Goal: Information Seeking & Learning: Learn about a topic

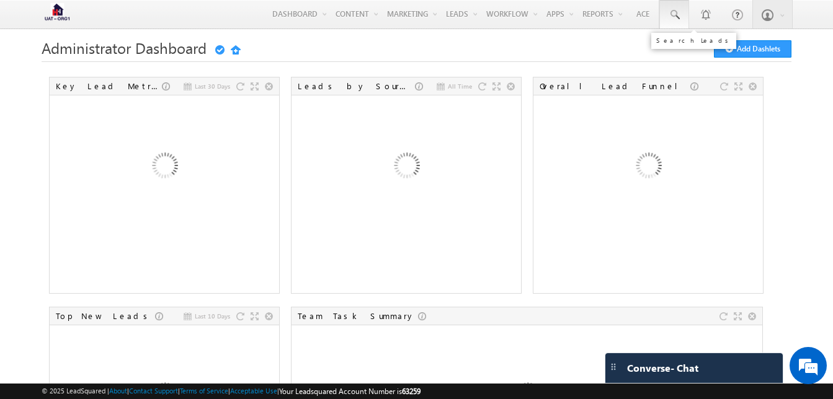
click at [675, 17] on span at bounding box center [674, 15] width 12 height 12
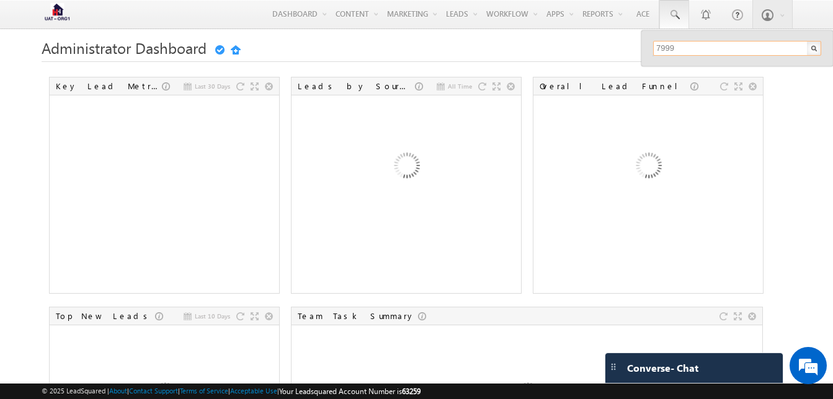
type input "7999281239"
click at [748, 47] on input "7999281239" at bounding box center [737, 48] width 168 height 15
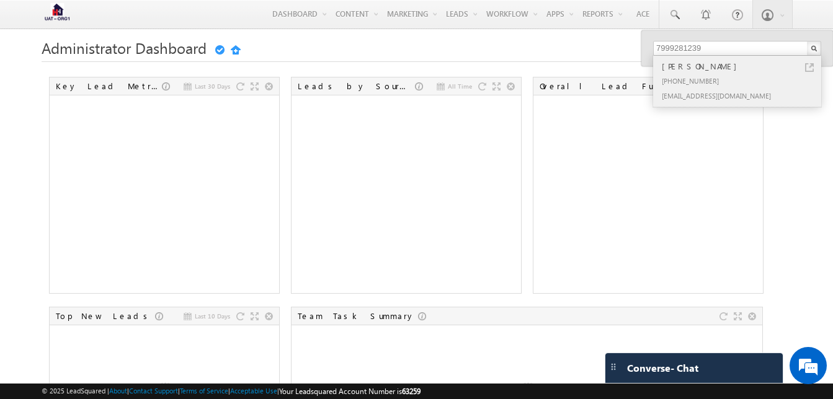
click at [689, 87] on div "+91-7999281239" at bounding box center [742, 80] width 166 height 15
click at [704, 79] on div "[PHONE_NUMBER]" at bounding box center [742, 80] width 166 height 15
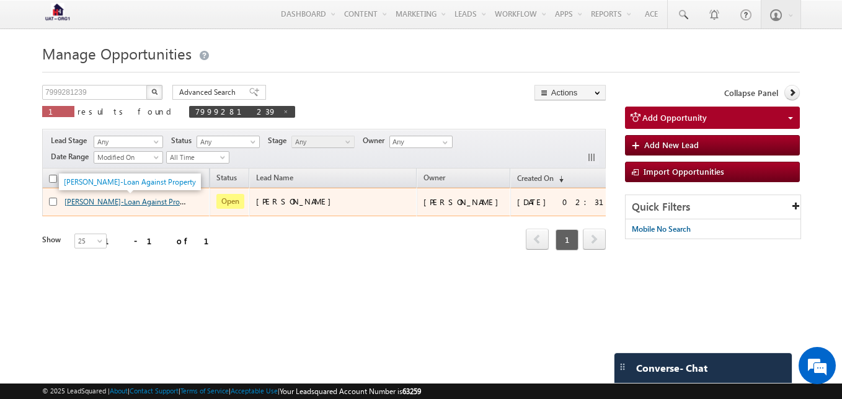
click at [151, 203] on link "Anujeet Dubey-Loan Against Property" at bounding box center [131, 201] width 132 height 11
click at [122, 209] on div "Anujeet Dubey-Loan Against Property" at bounding box center [126, 204] width 155 height 17
click at [140, 205] on link "Anujeet Dubey-Loan Against Property" at bounding box center [131, 201] width 132 height 9
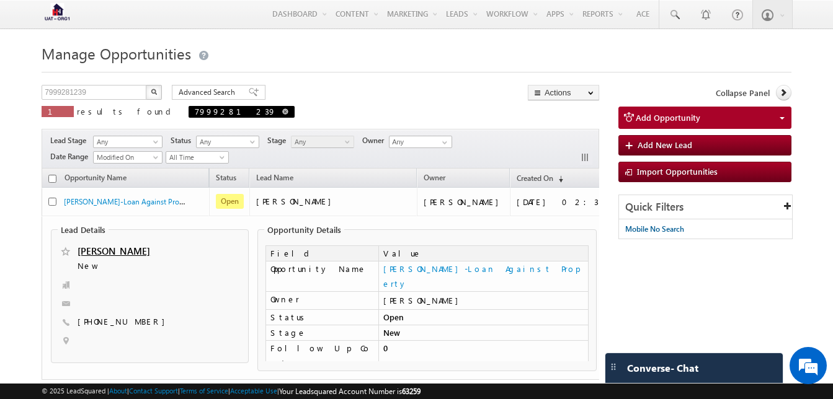
click at [282, 109] on link at bounding box center [285, 111] width 6 height 11
type input "Search Opportunities"
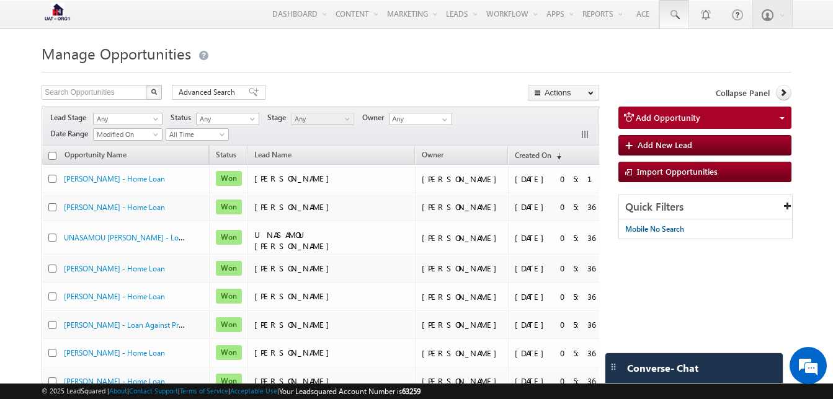
click at [676, 12] on span at bounding box center [674, 15] width 12 height 12
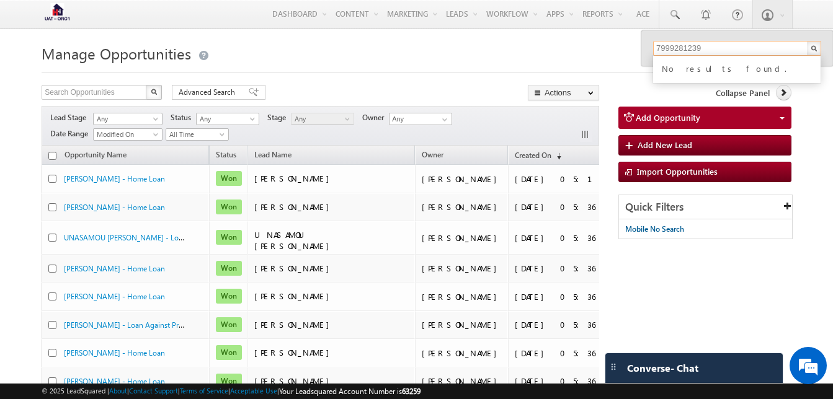
type input "7999281239"
click at [410, 46] on h1 "Manage Opportunities" at bounding box center [417, 52] width 750 height 24
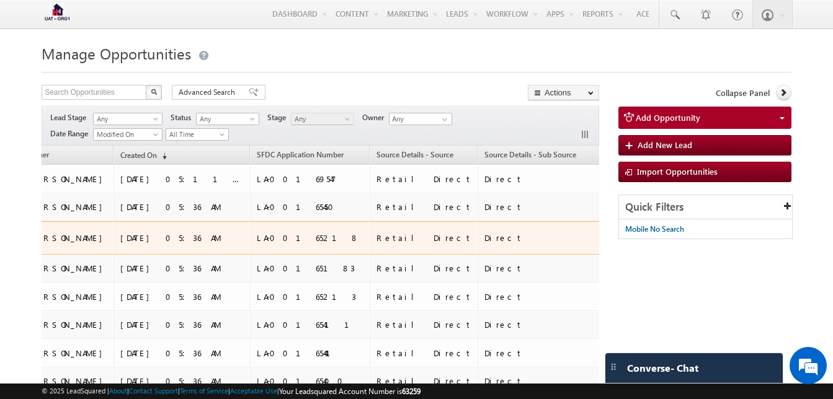
scroll to position [0, 600]
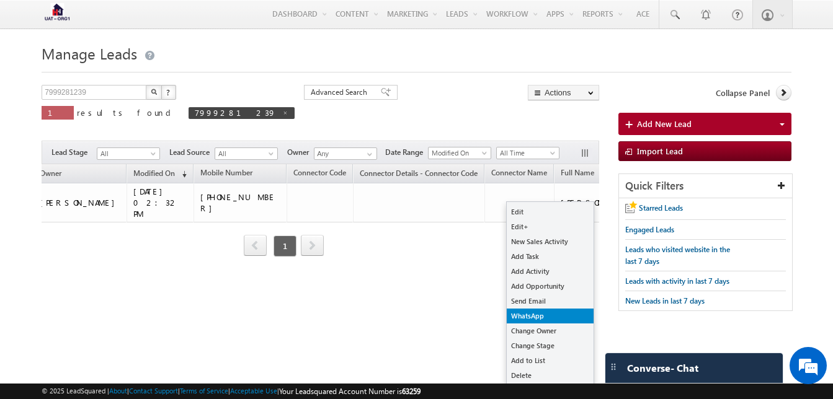
scroll to position [32, 0]
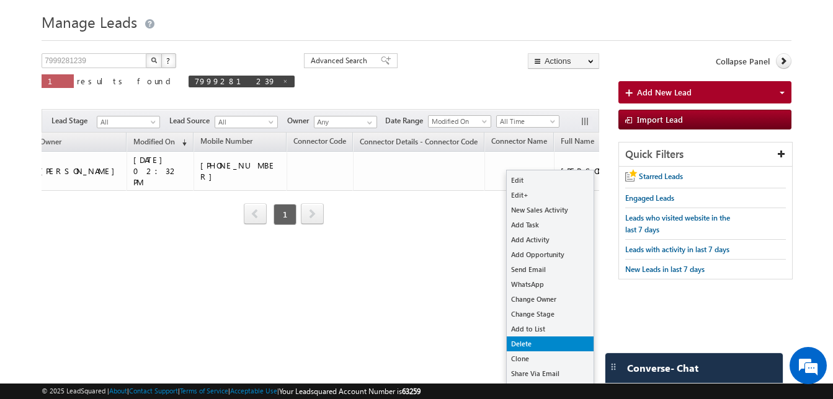
click at [525, 346] on link "Delete" at bounding box center [550, 344] width 87 height 15
checkbox input "true"
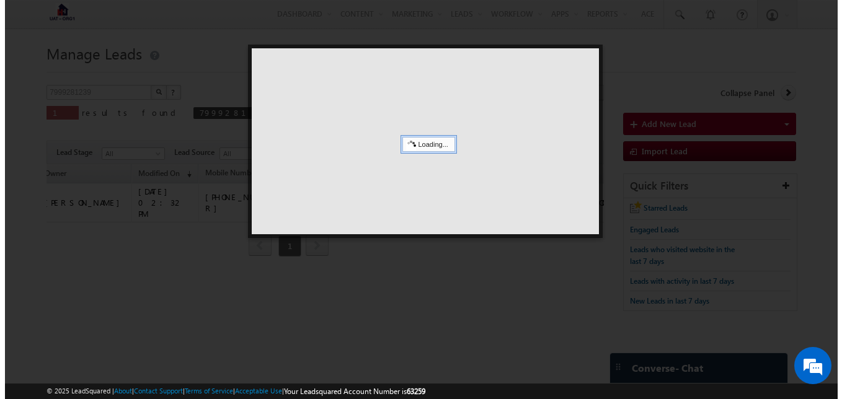
scroll to position [0, 0]
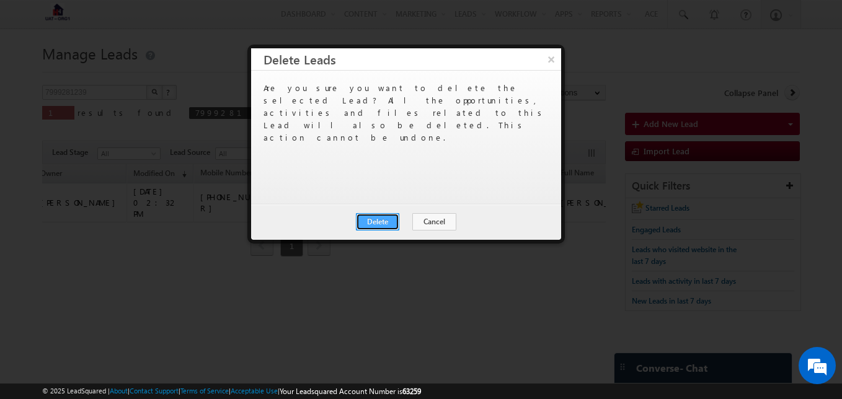
click at [375, 220] on button "Delete" at bounding box center [377, 221] width 43 height 17
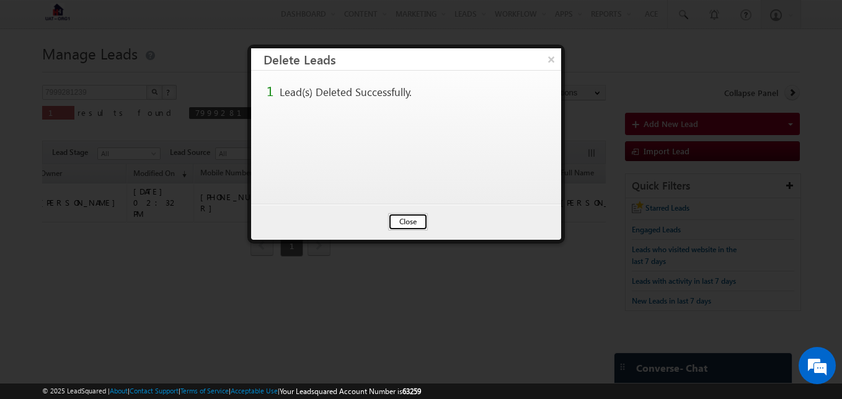
click at [406, 220] on button "Close" at bounding box center [408, 221] width 40 height 17
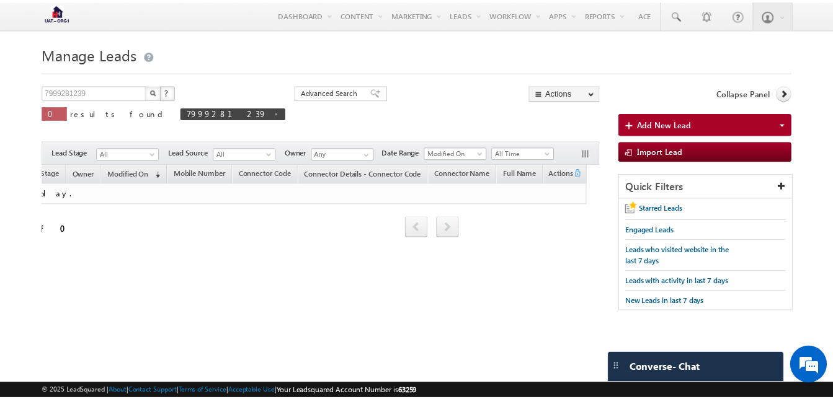
scroll to position [0, 143]
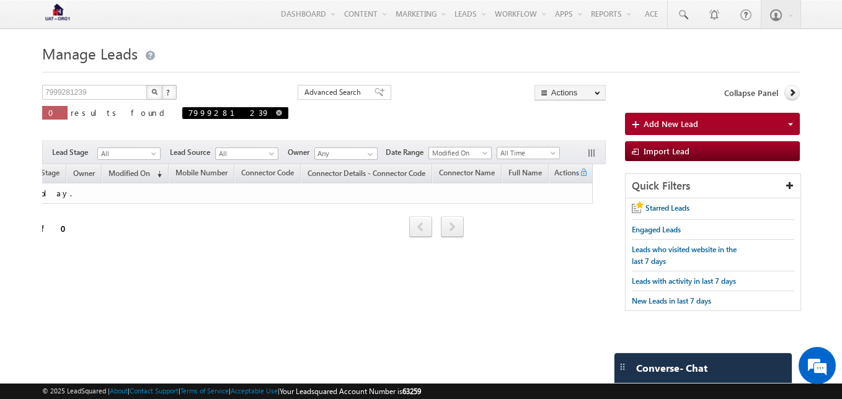
click at [276, 109] on link at bounding box center [279, 112] width 6 height 11
type input "Search Leads"
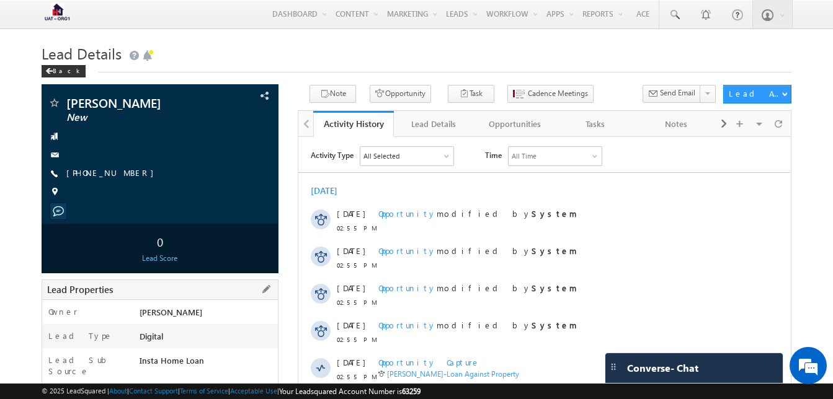
drag, startPoint x: 138, startPoint y: 357, endPoint x: 215, endPoint y: 371, distance: 77.6
click at [215, 371] on div "Insta Home Loan" at bounding box center [206, 363] width 141 height 17
drag, startPoint x: 215, startPoint y: 371, endPoint x: 220, endPoint y: 353, distance: 18.7
click at [220, 353] on div "Lead Sub Source Insta Home Loan" at bounding box center [160, 366] width 236 height 35
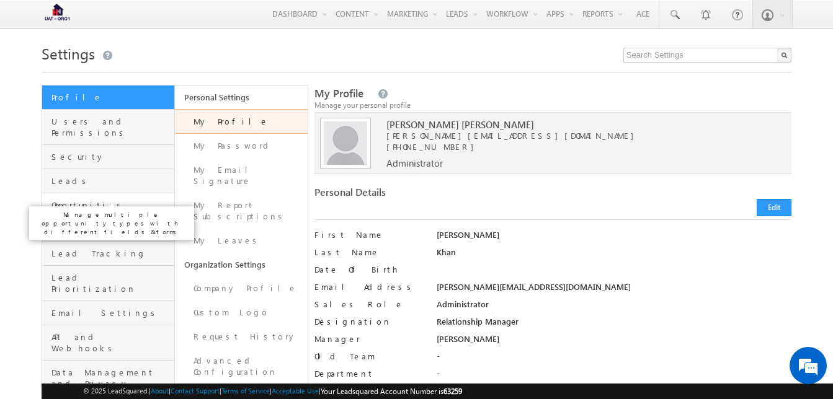
click at [73, 200] on span "Opportunities" at bounding box center [111, 205] width 120 height 11
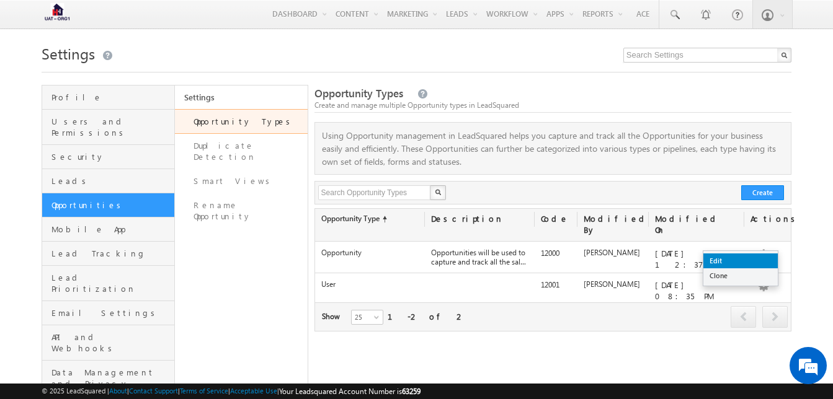
click at [752, 265] on link "Edit" at bounding box center [740, 261] width 74 height 15
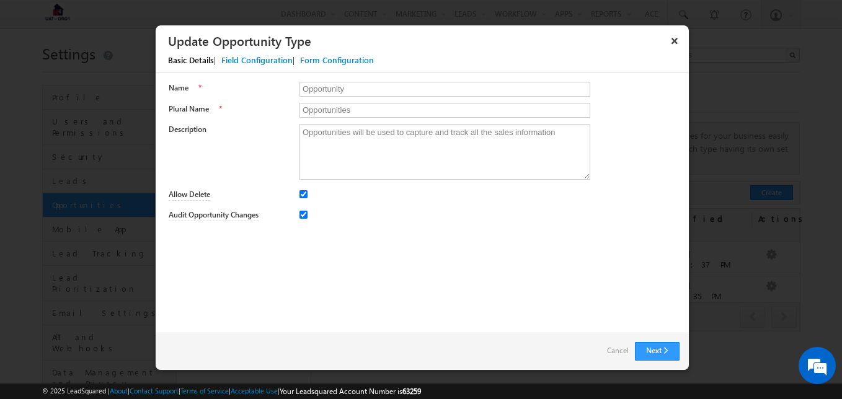
click at [265, 59] on div "Field Configuration" at bounding box center [256, 60] width 71 height 11
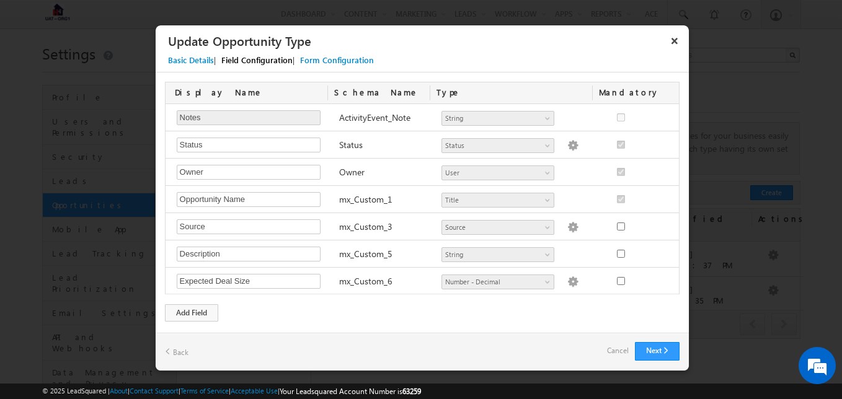
scroll to position [382, 0]
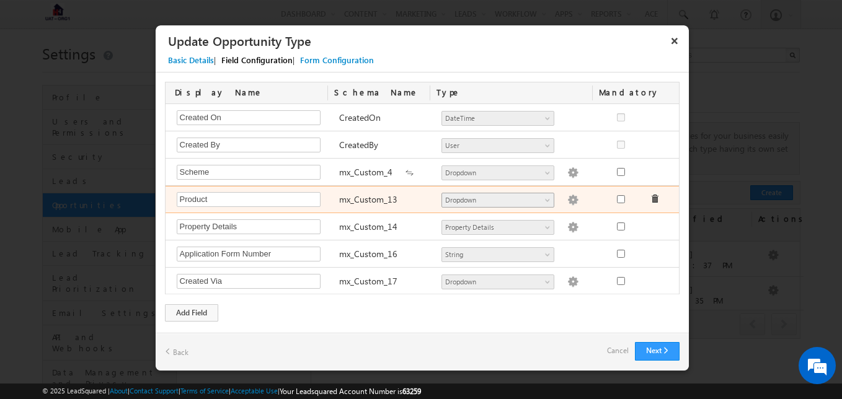
click at [537, 200] on span "Dropdown" at bounding box center [492, 200] width 101 height 11
click at [544, 198] on span at bounding box center [549, 203] width 10 height 10
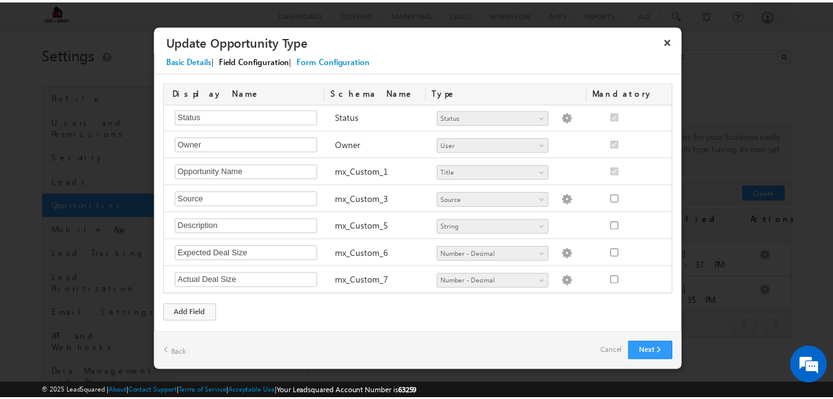
scroll to position [0, 0]
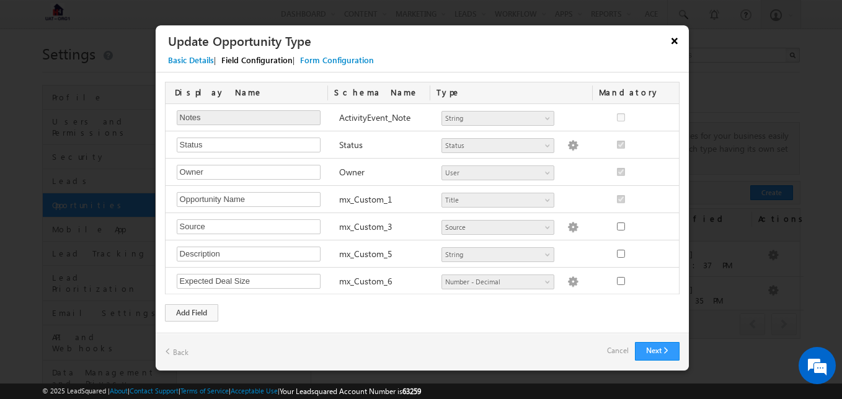
click at [675, 42] on button "×" at bounding box center [675, 41] width 20 height 22
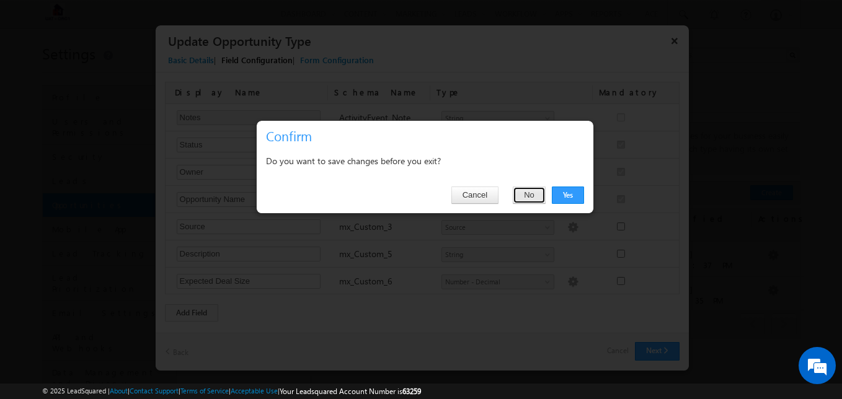
click at [525, 193] on button "No" at bounding box center [529, 195] width 33 height 17
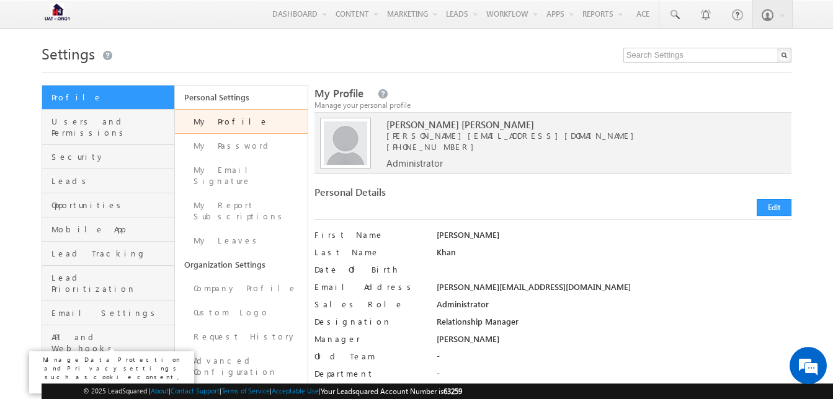
click at [81, 367] on span "Data Management and Privacy" at bounding box center [111, 378] width 120 height 22
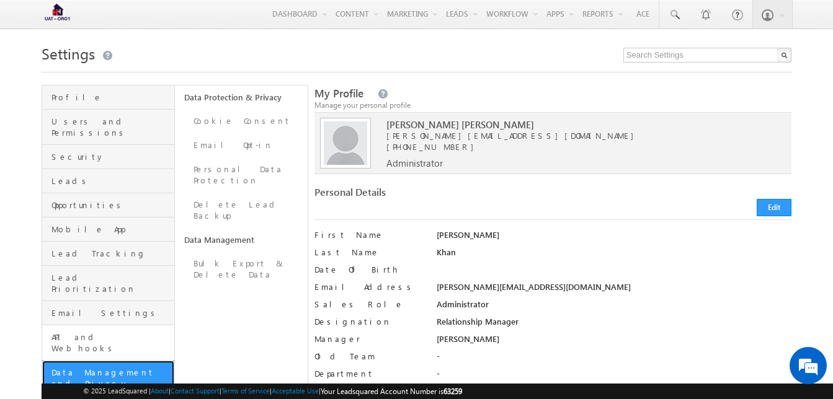
scroll to position [57, 0]
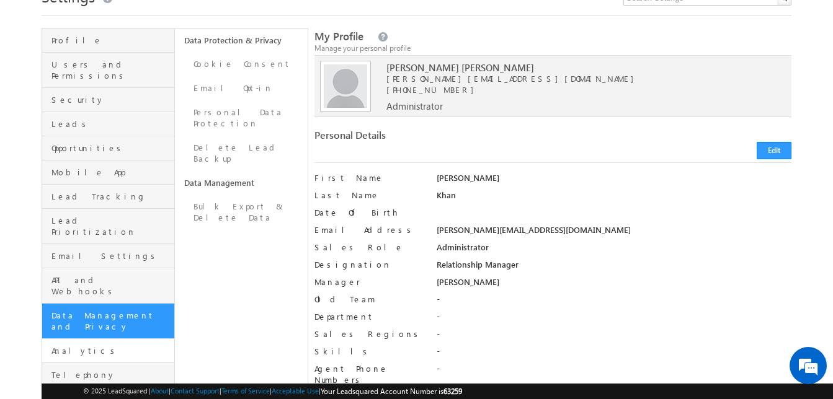
click at [73, 339] on link "Analytics" at bounding box center [108, 351] width 132 height 24
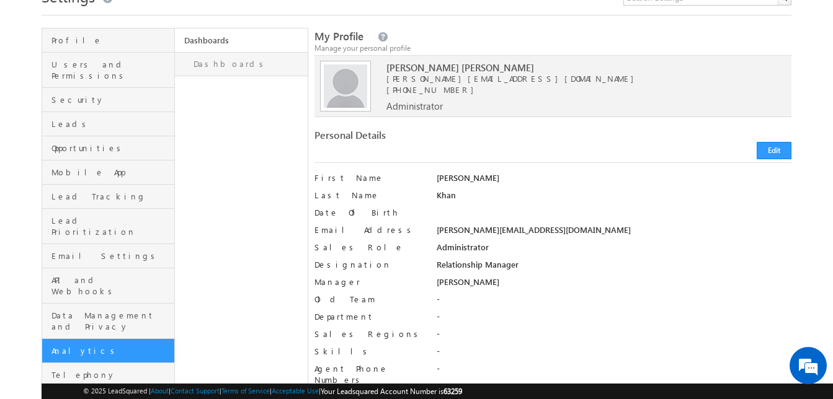
click at [214, 57] on link "Dashboards" at bounding box center [241, 64] width 133 height 24
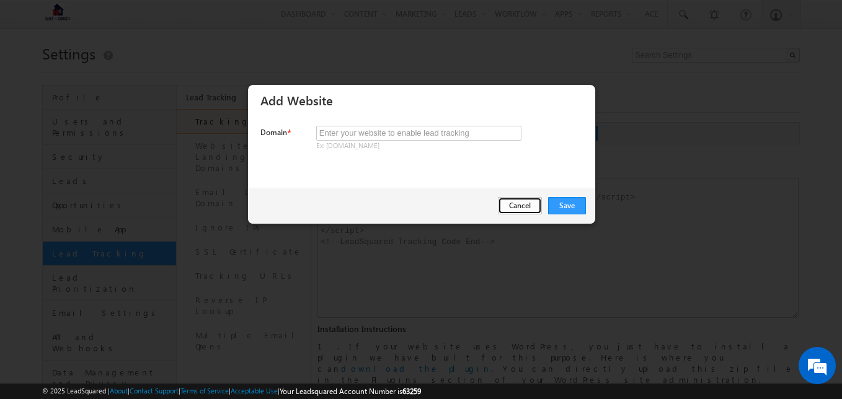
click at [515, 207] on button "Cancel" at bounding box center [520, 205] width 44 height 17
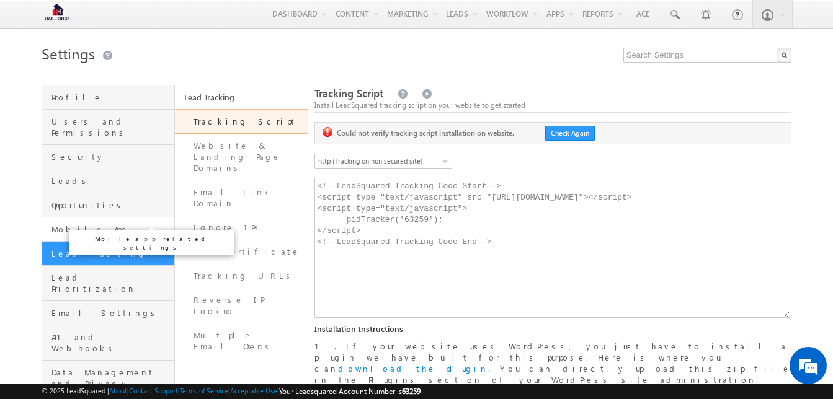
click at [82, 224] on span "Mobile App" at bounding box center [111, 229] width 120 height 11
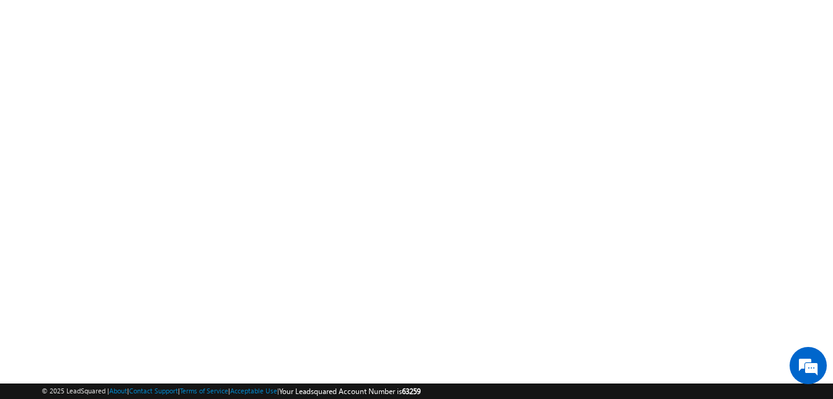
scroll to position [171, 0]
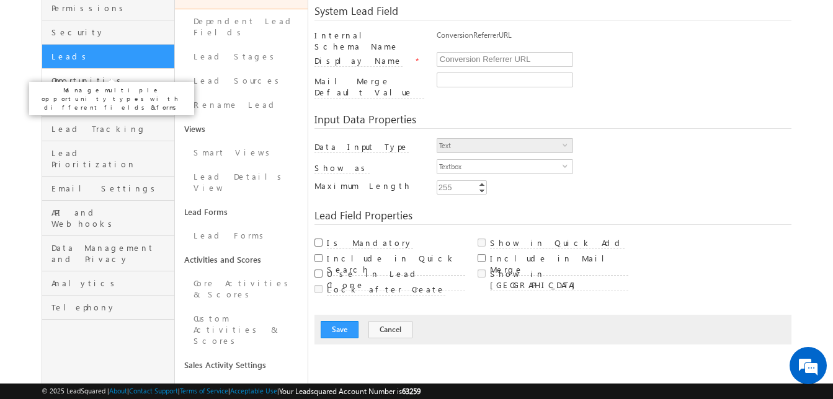
click at [92, 75] on span "Opportunities" at bounding box center [111, 80] width 120 height 11
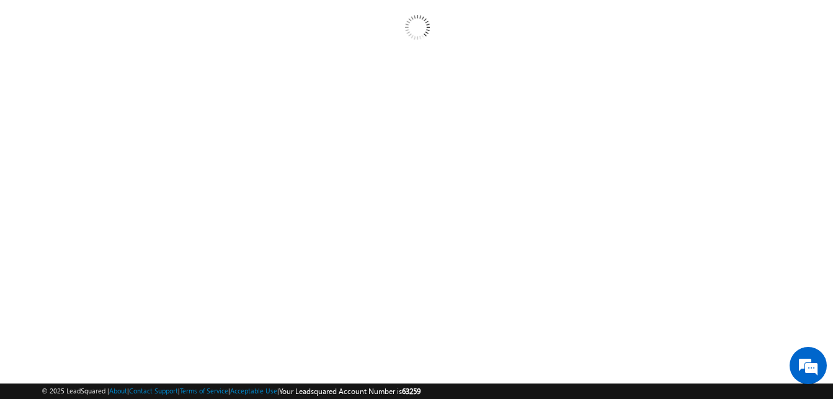
scroll to position [109, 0]
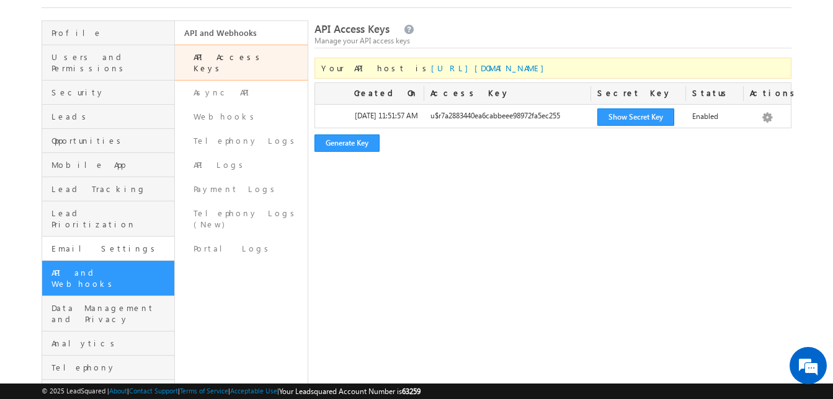
scroll to position [65, 0]
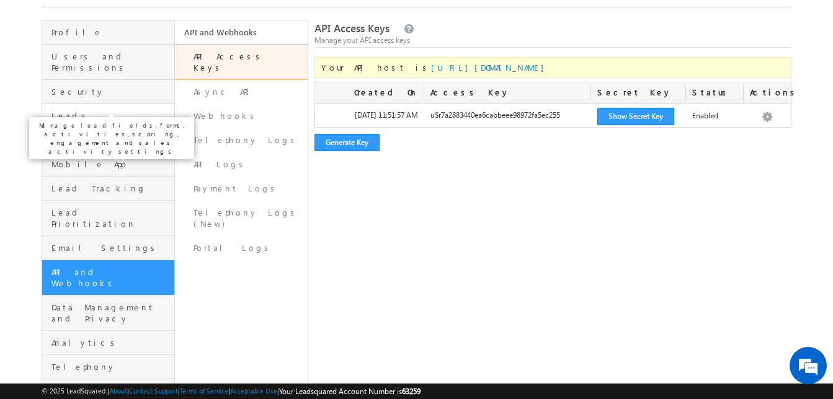
click at [63, 110] on span "Leads" at bounding box center [111, 115] width 120 height 11
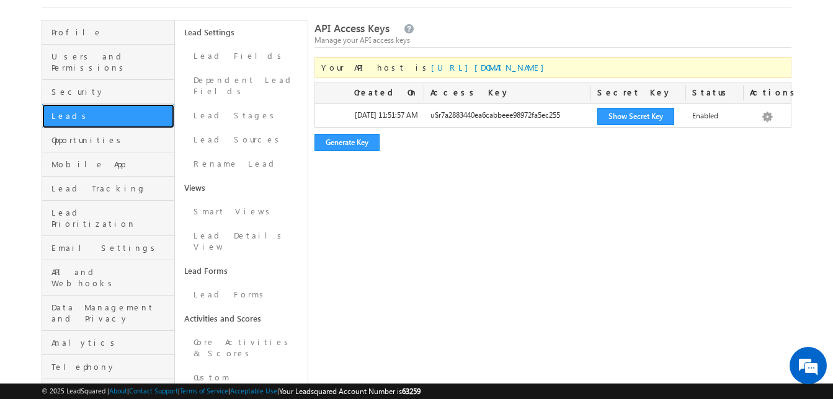
scroll to position [0, 0]
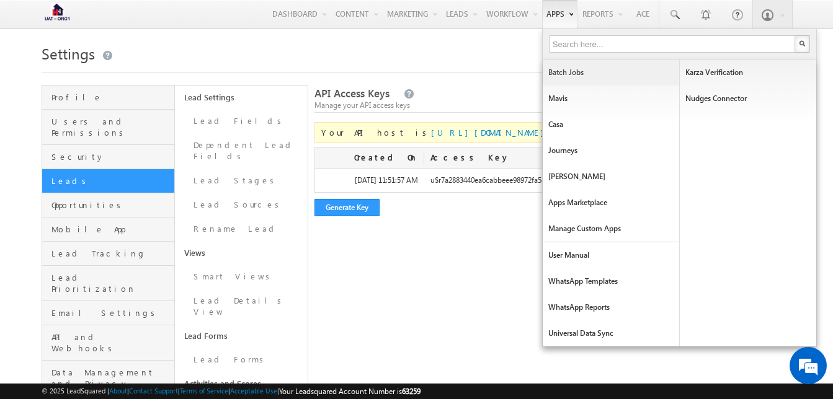
click at [565, 75] on link "Batch Jobs" at bounding box center [611, 73] width 136 height 26
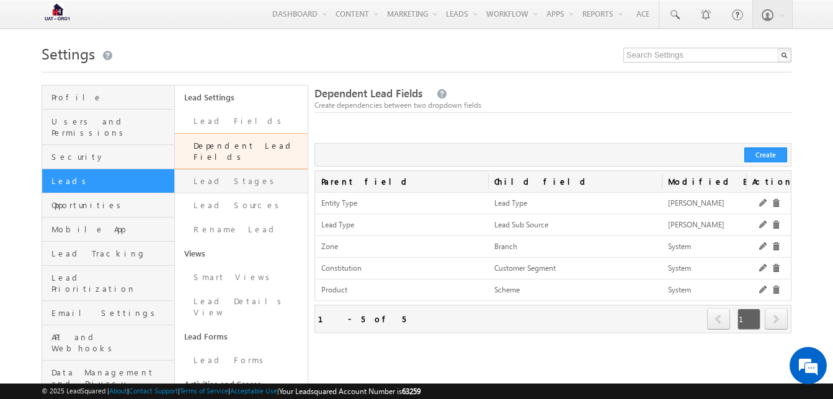
click at [222, 169] on link "Lead Stages" at bounding box center [241, 181] width 133 height 24
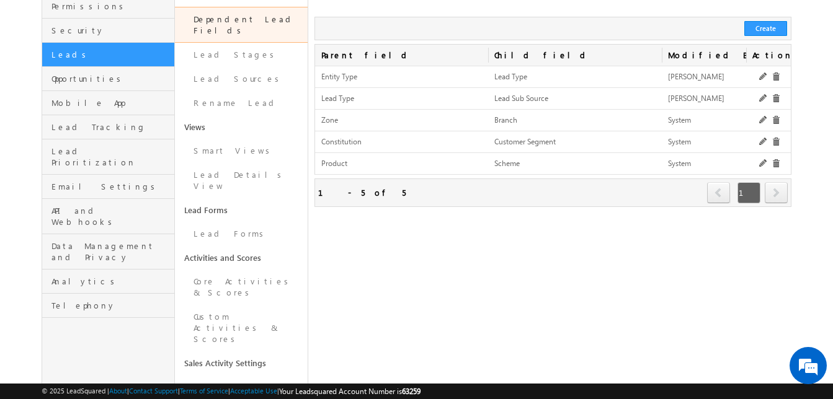
scroll to position [74, 0]
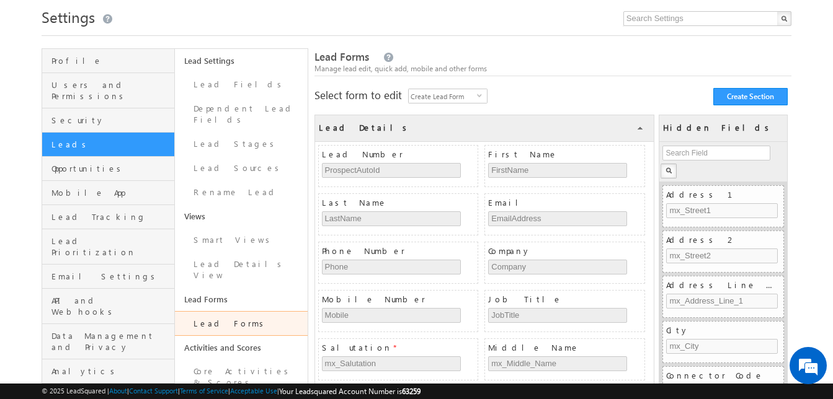
scroll to position [38, 0]
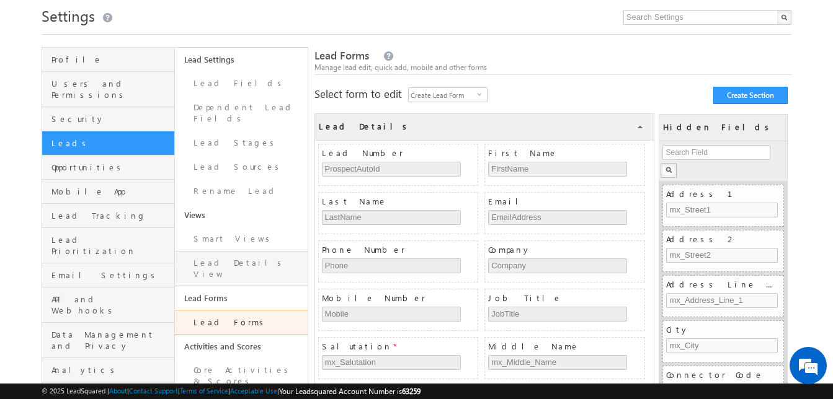
click at [266, 253] on link "Lead Details View" at bounding box center [241, 268] width 133 height 35
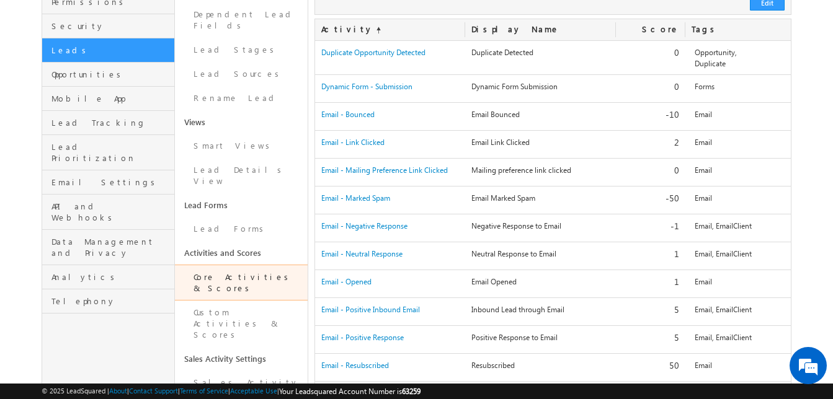
scroll to position [131, 0]
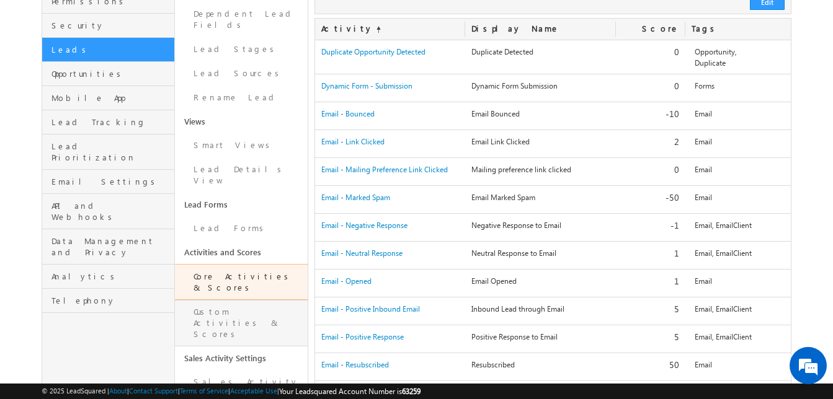
click at [236, 300] on link "Custom Activities & Scores" at bounding box center [241, 323] width 133 height 47
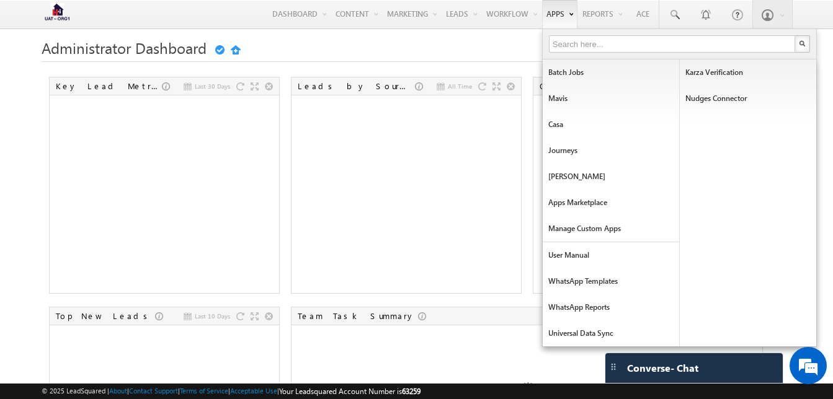
click at [546, 1] on link "Apps" at bounding box center [559, 14] width 35 height 29
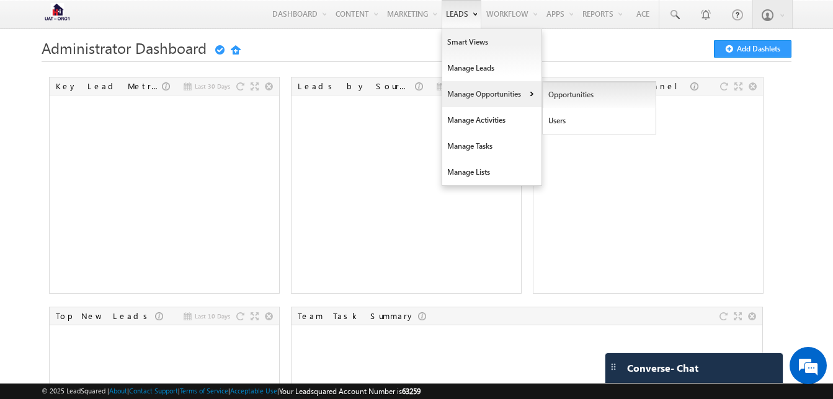
click at [580, 93] on link "Opportunities" at bounding box center [600, 95] width 114 height 26
click at [493, 65] on link "Manage Leads" at bounding box center [491, 68] width 99 height 26
